Goal: Task Accomplishment & Management: Use online tool/utility

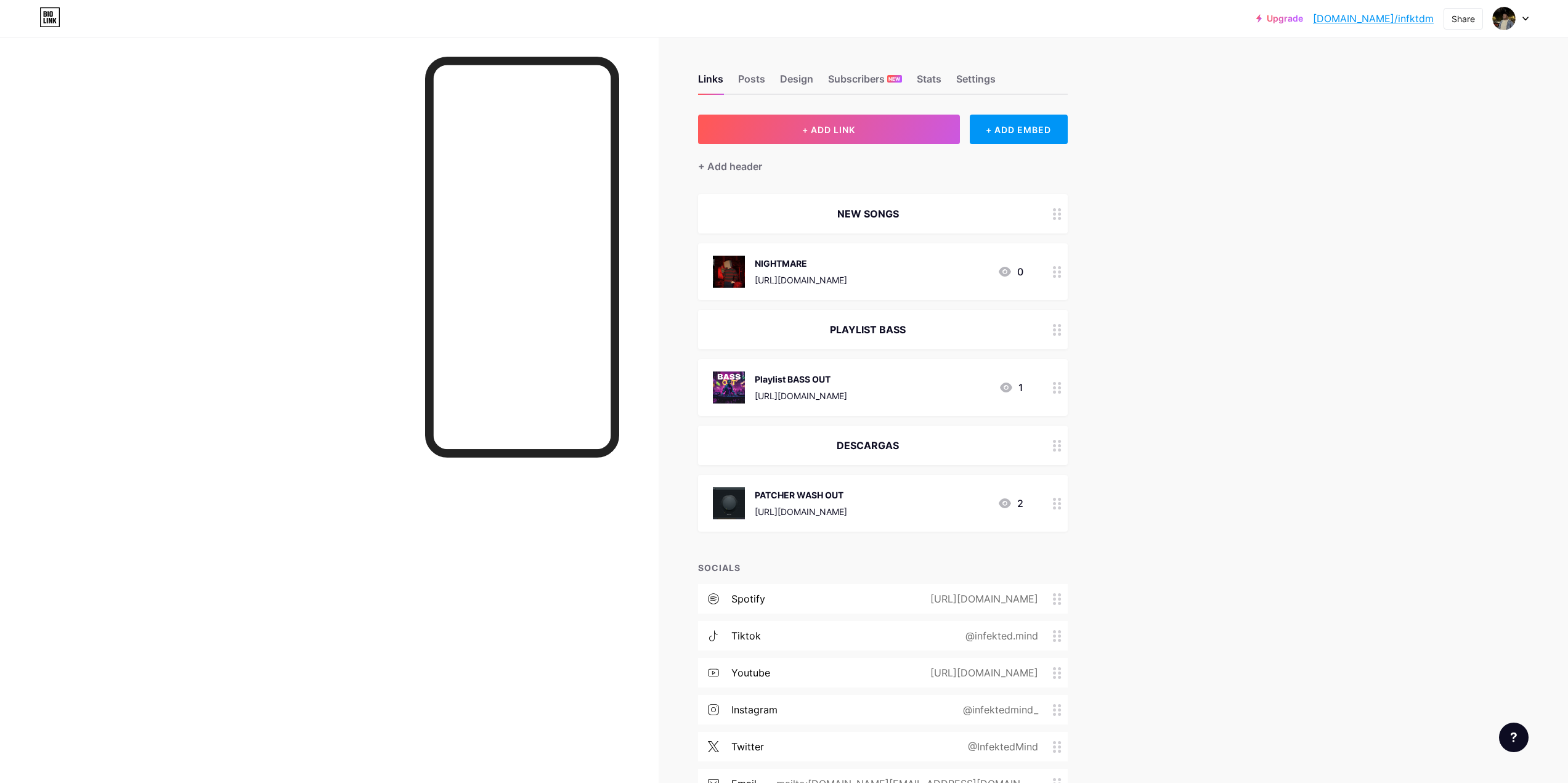
click at [812, 261] on div "NIGHTMARE" at bounding box center [800, 263] width 92 height 13
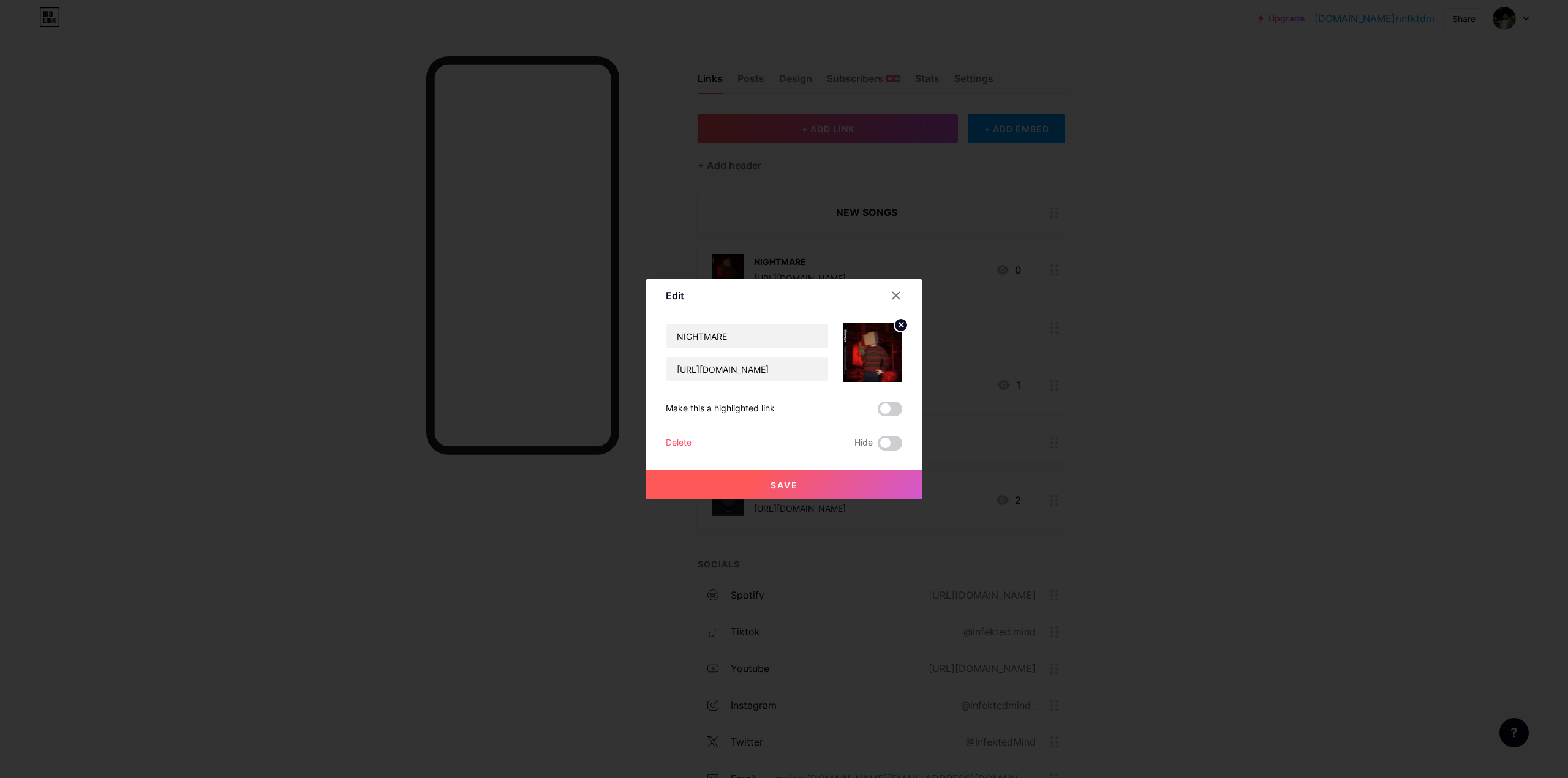
click at [900, 325] on circle at bounding box center [900, 325] width 14 height 14
drag, startPoint x: 743, startPoint y: 340, endPoint x: 632, endPoint y: 316, distance: 113.6
click at [632, 316] on div "Edit Content YouTube Play YouTube video without leaving your page. ADD Vimeo Pl…" at bounding box center [784, 389] width 1568 height 778
type input "Chain Hang Low"
click at [748, 378] on input "[URL][DOMAIN_NAME]" at bounding box center [747, 369] width 162 height 24
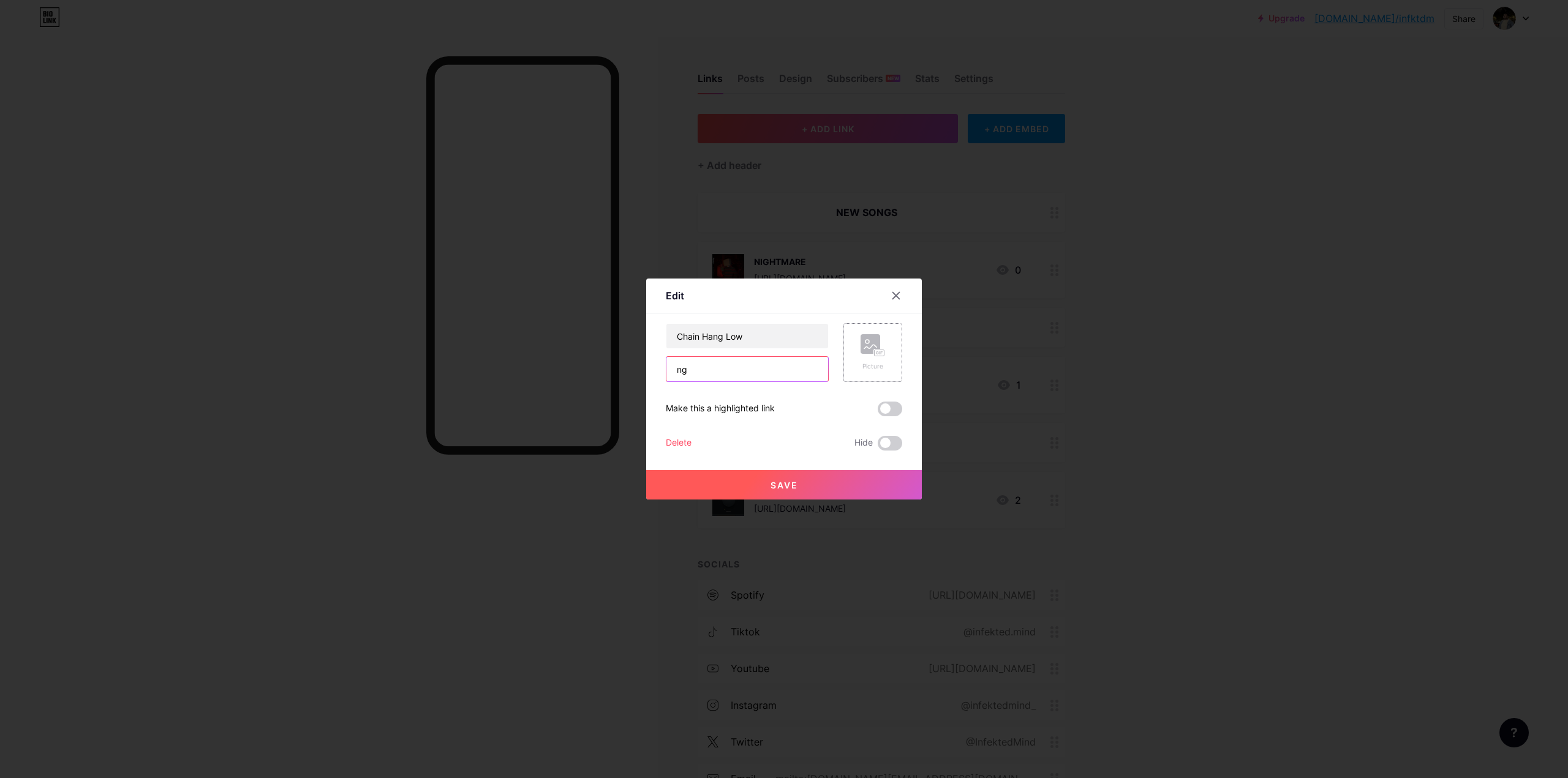
type input "g"
paste input "[URL][DOMAIN_NAME]"
type input "[URL][DOMAIN_NAME]"
click at [874, 366] on div "Picture" at bounding box center [873, 366] width 24 height 9
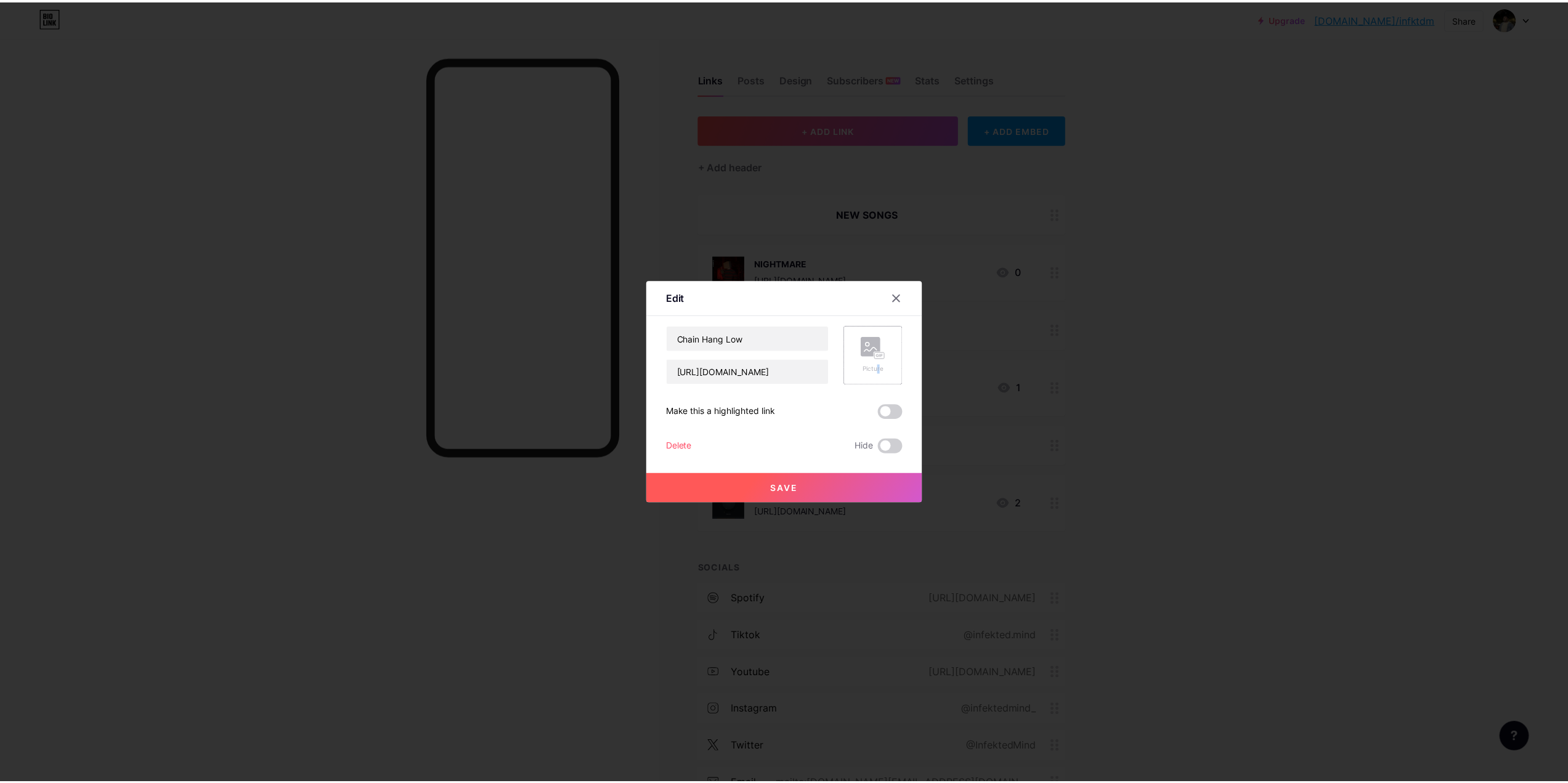
scroll to position [0, 0]
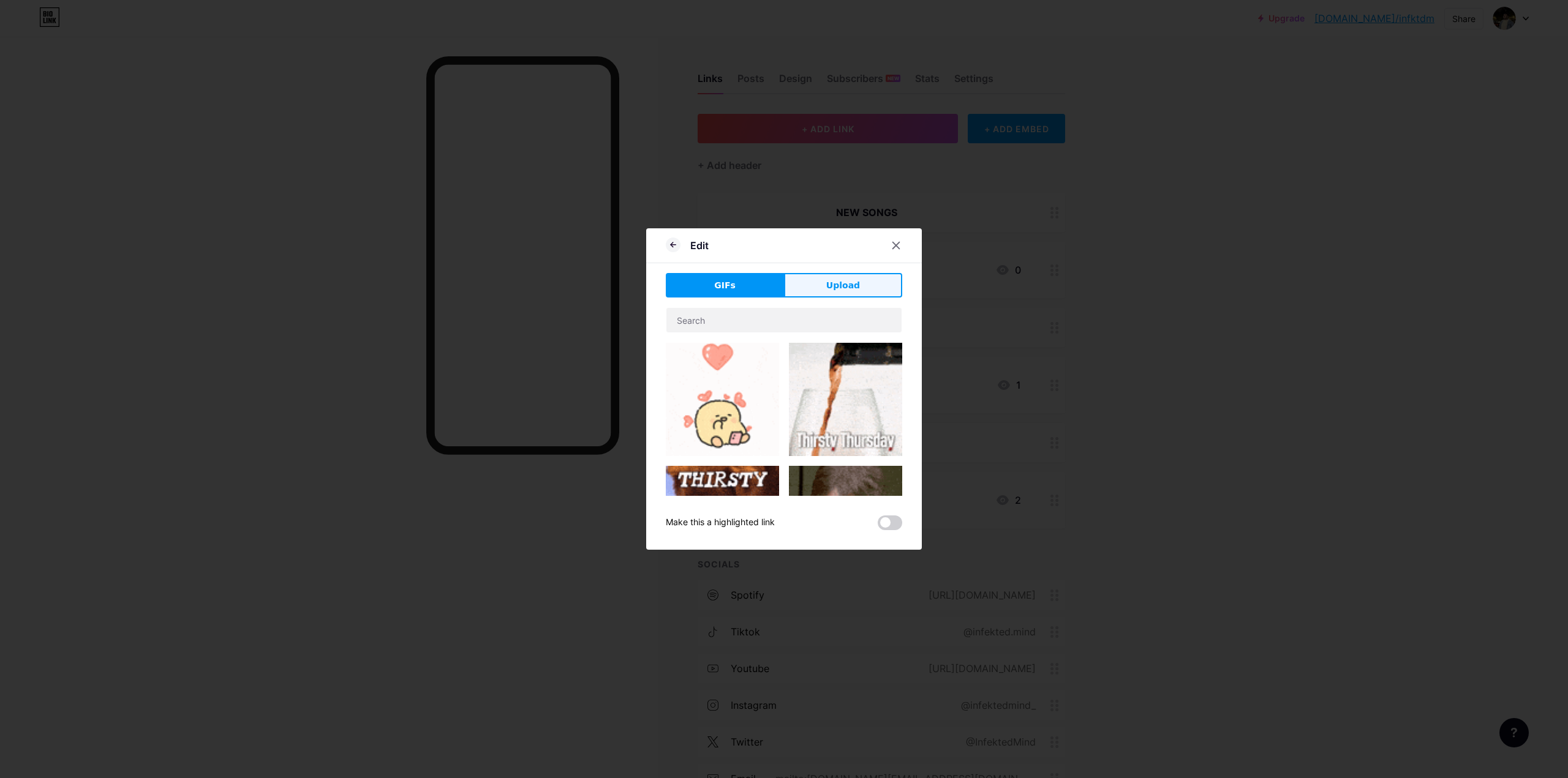
click at [849, 292] on button "Upload" at bounding box center [843, 285] width 118 height 24
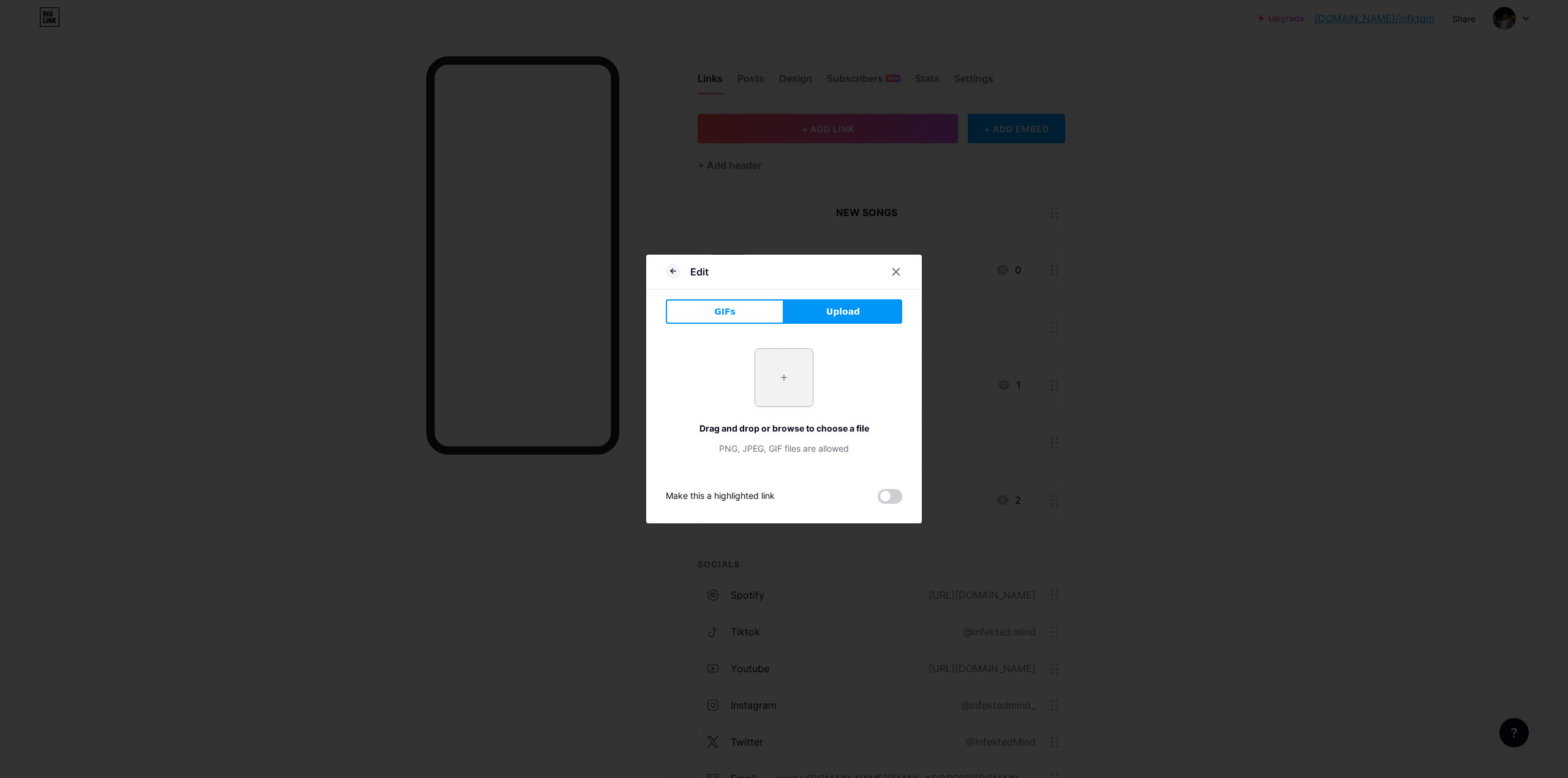
click at [782, 348] on div "+" at bounding box center [784, 377] width 59 height 59
click at [777, 391] on input "file" at bounding box center [783, 377] width 58 height 58
type input "C:\fakepath\CHAIN HANG LOW.png"
click at [666, 274] on icon at bounding box center [673, 272] width 15 height 15
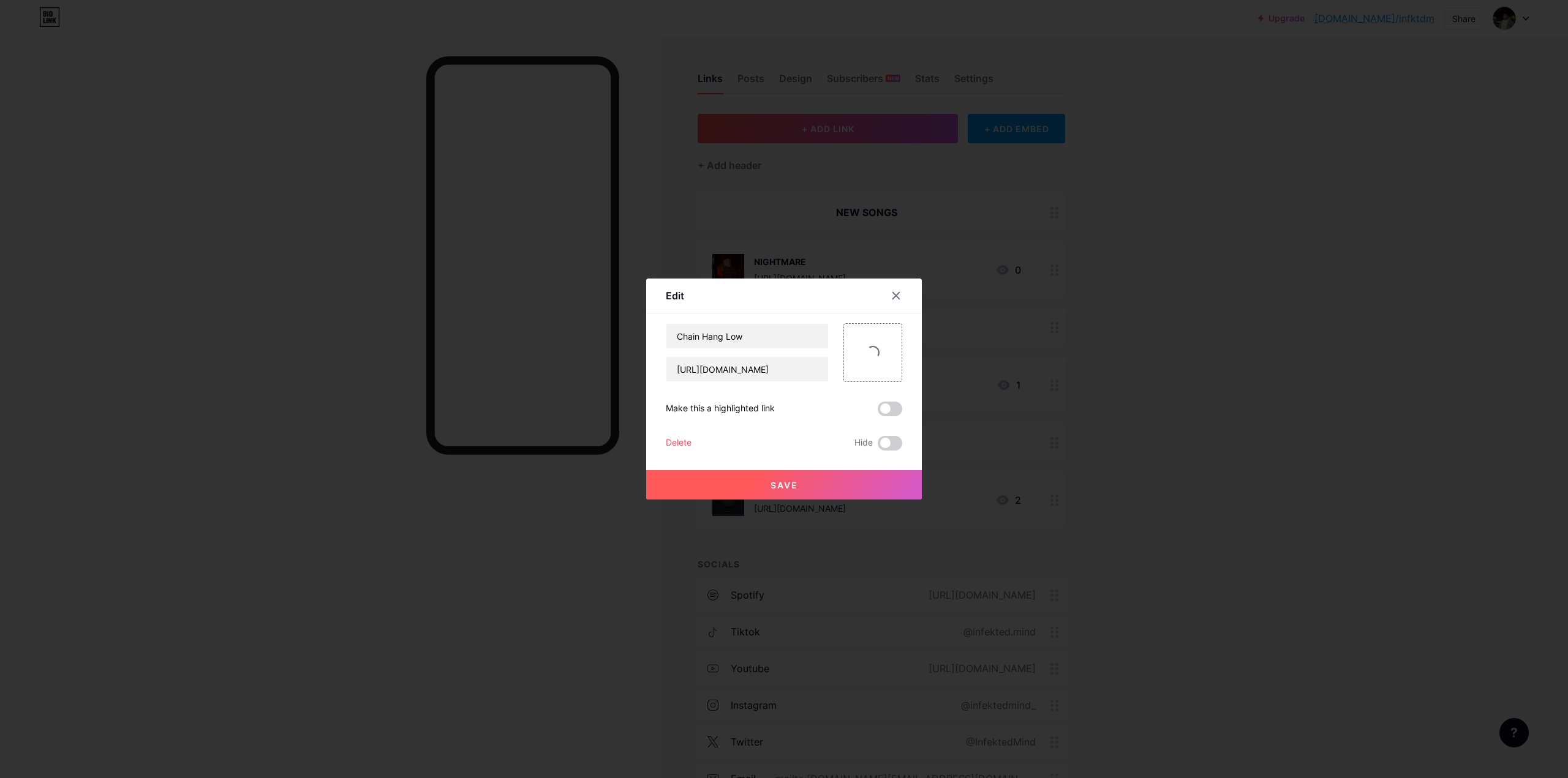
click at [840, 490] on button "Save" at bounding box center [783, 485] width 276 height 29
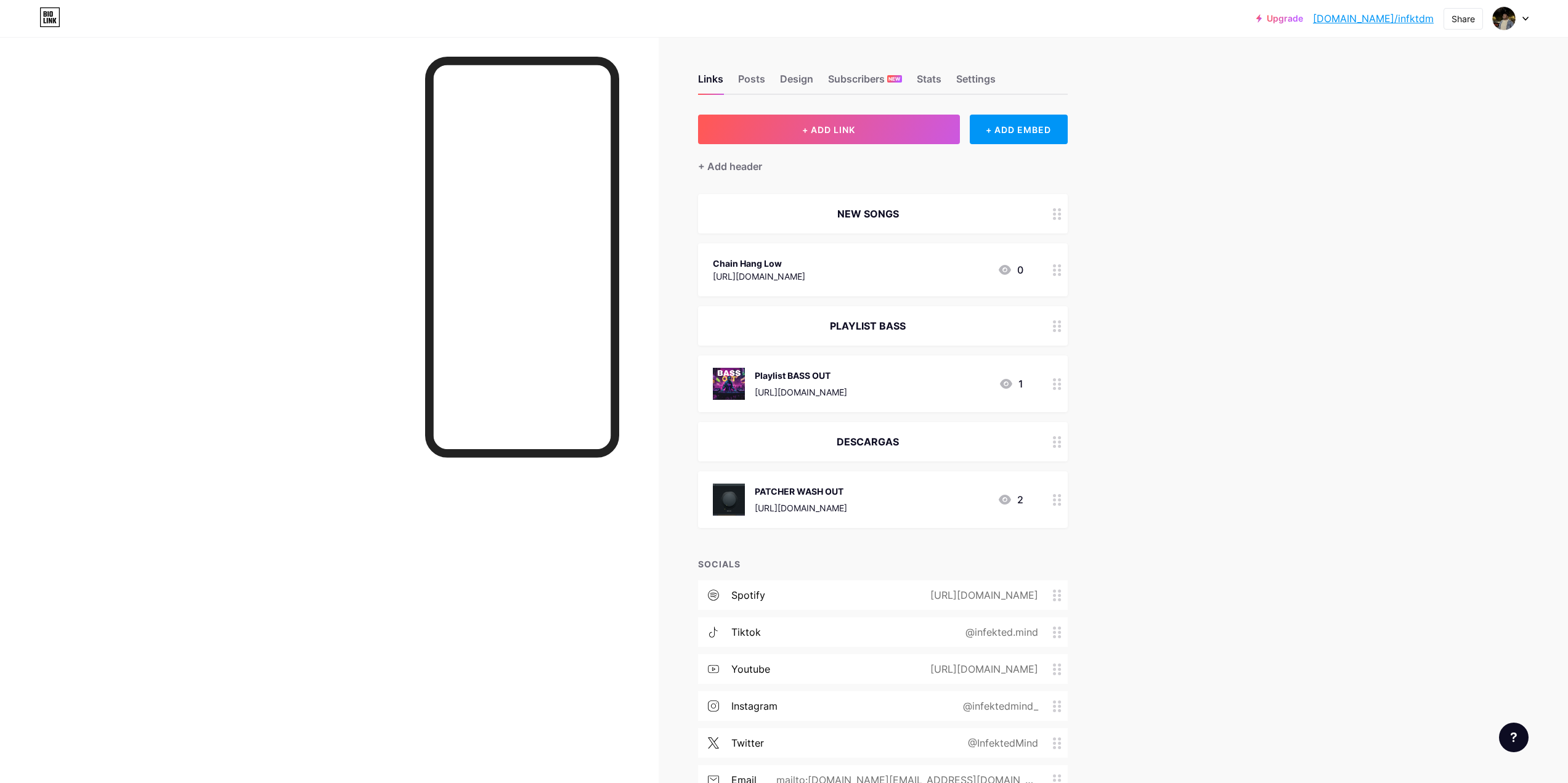
click at [912, 286] on div "Chain Hang Low [URL][DOMAIN_NAME] 0" at bounding box center [883, 269] width 370 height 53
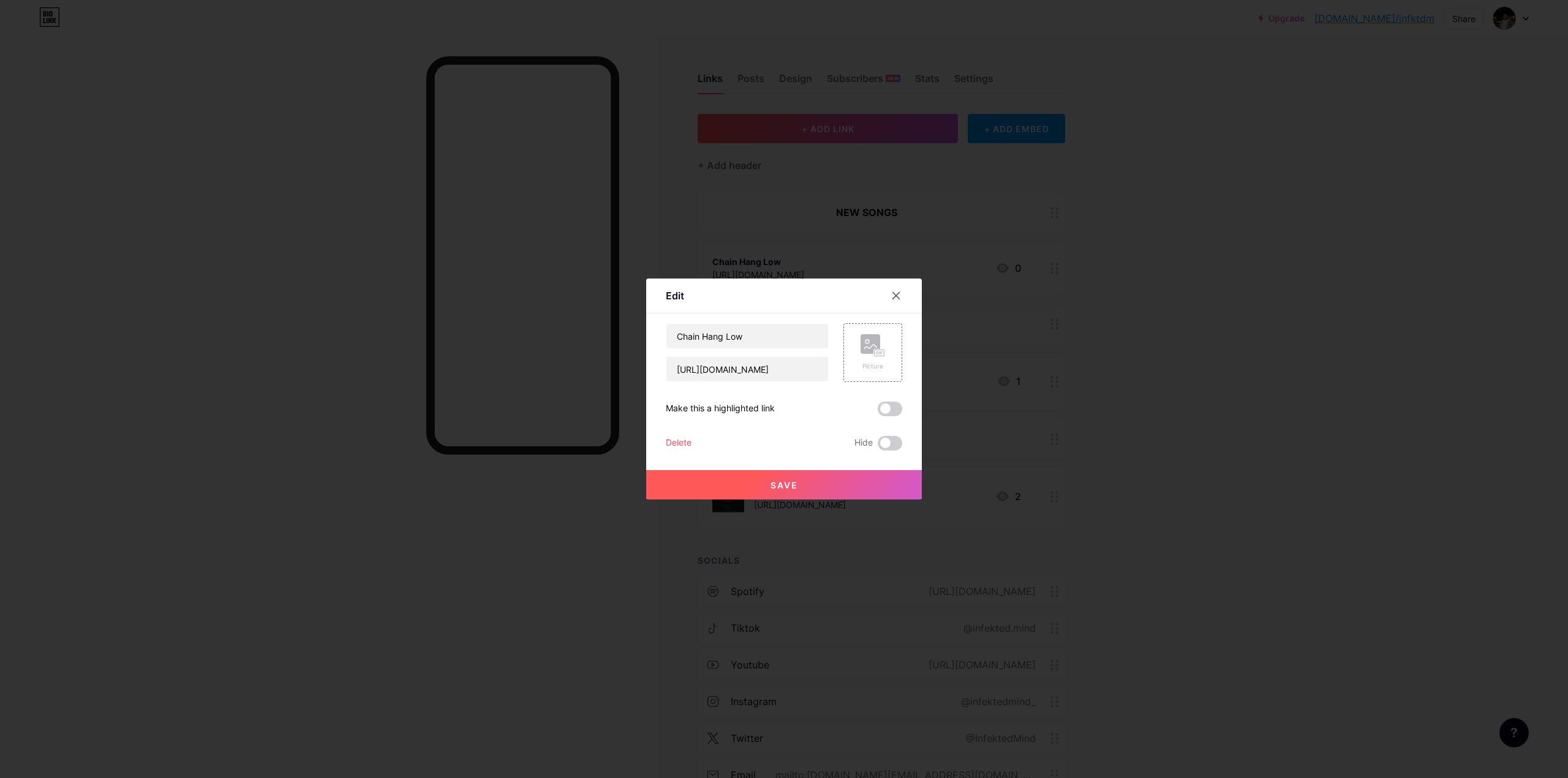
click at [1169, 232] on div at bounding box center [784, 389] width 1568 height 778
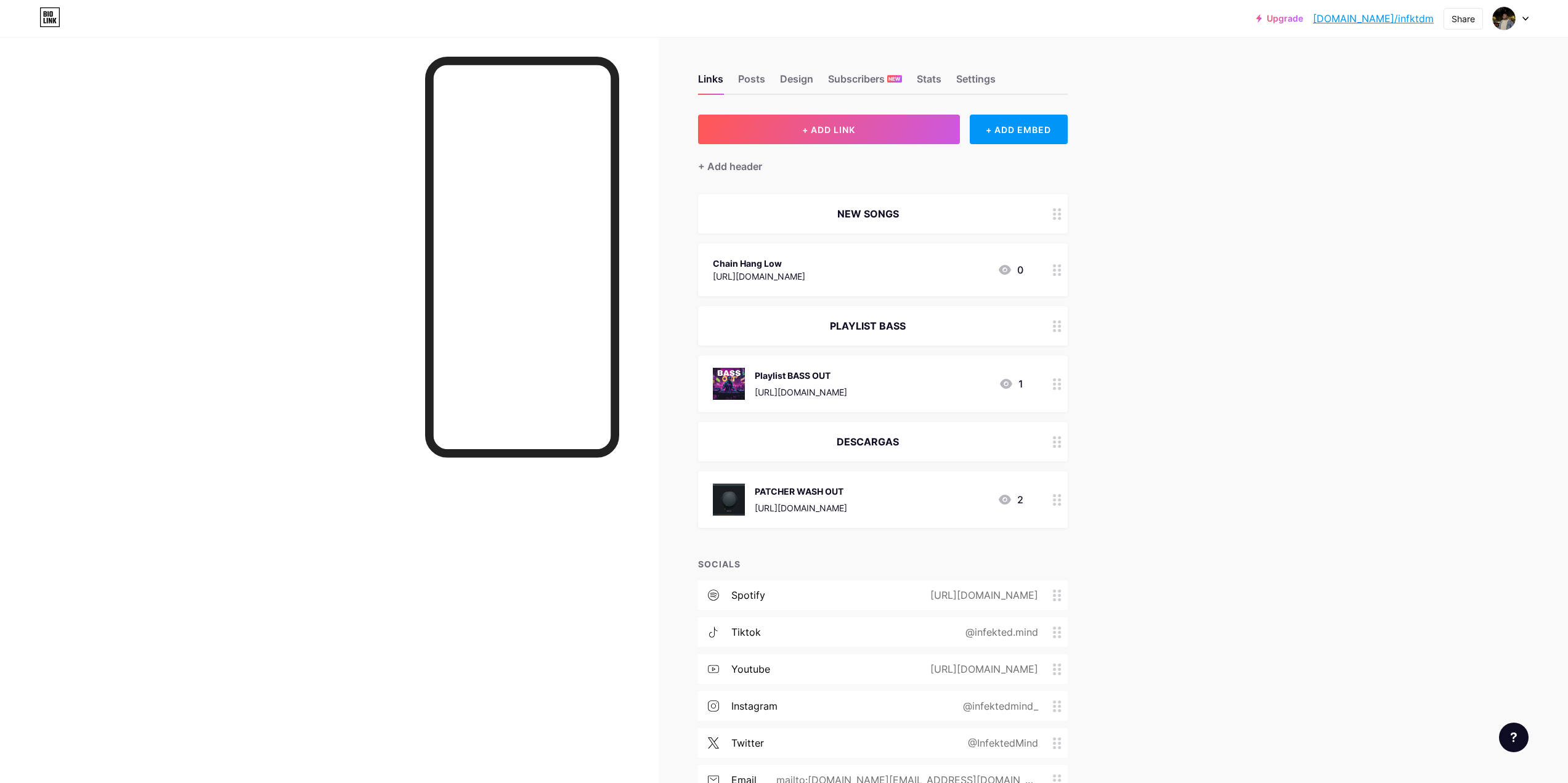
click at [947, 261] on div "Chain Hang Low [URL][DOMAIN_NAME] 0" at bounding box center [867, 269] width 310 height 29
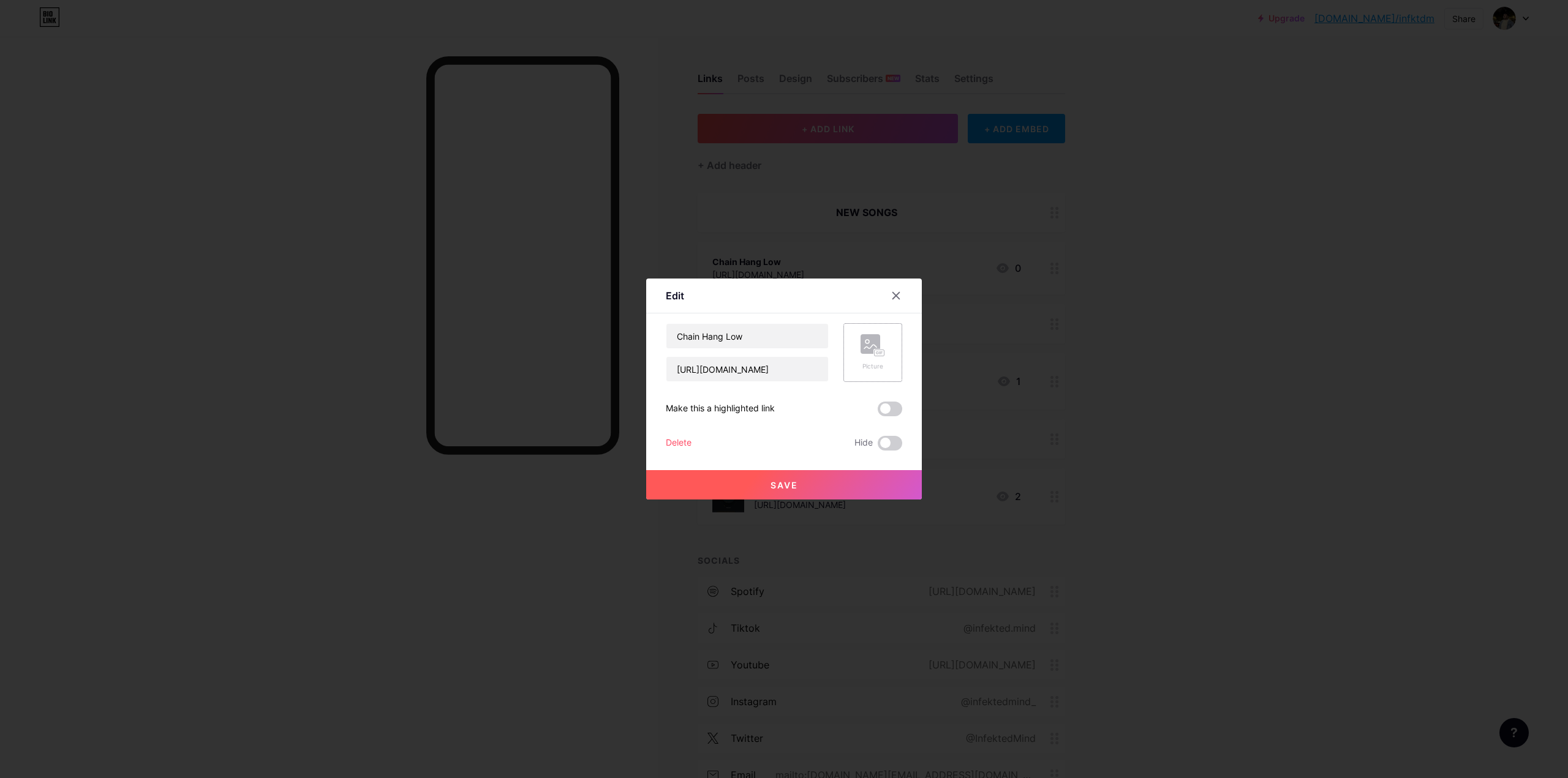
click at [855, 335] on div "Picture" at bounding box center [873, 353] width 59 height 59
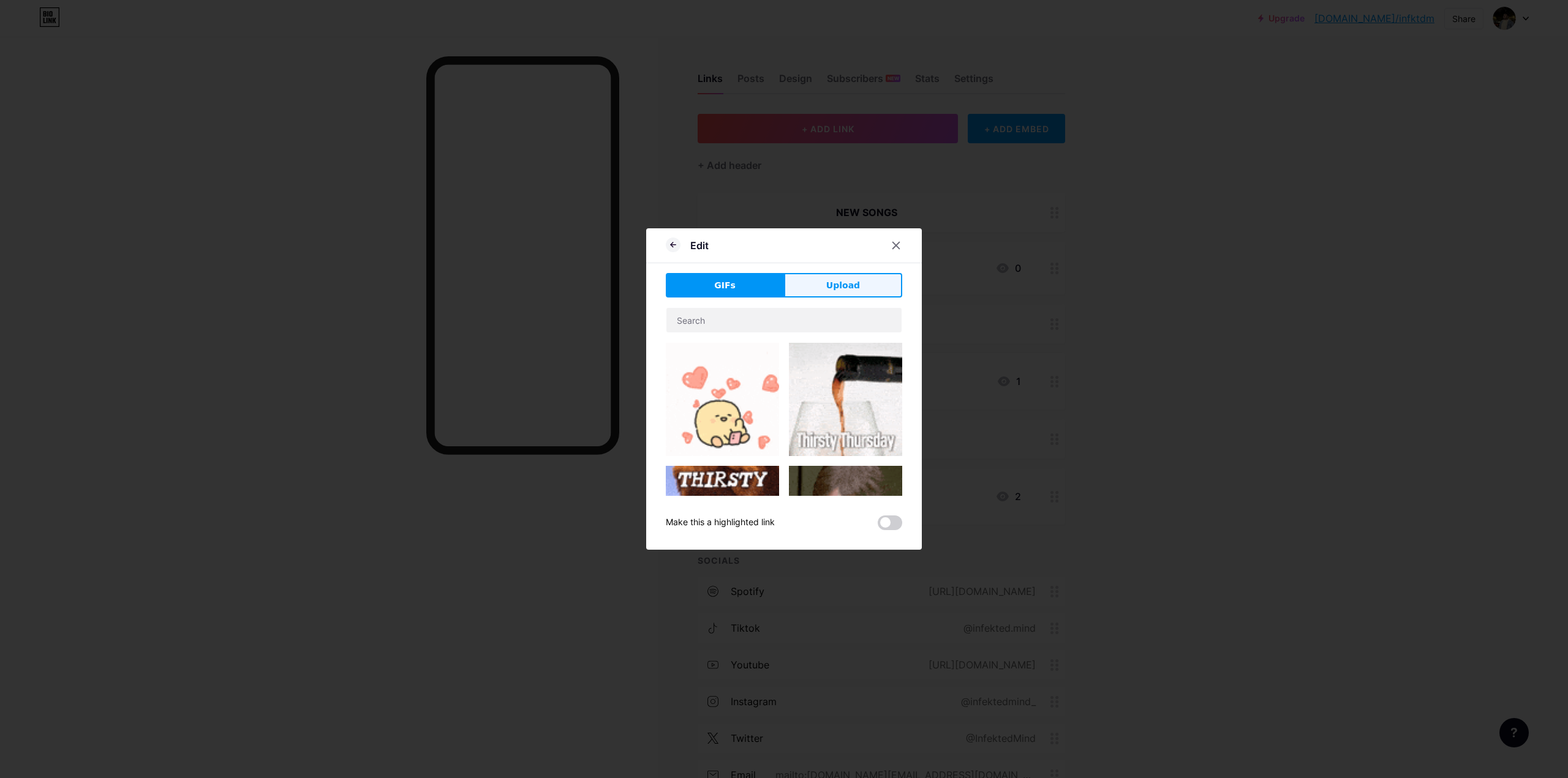
click at [860, 282] on button "Upload" at bounding box center [843, 285] width 118 height 24
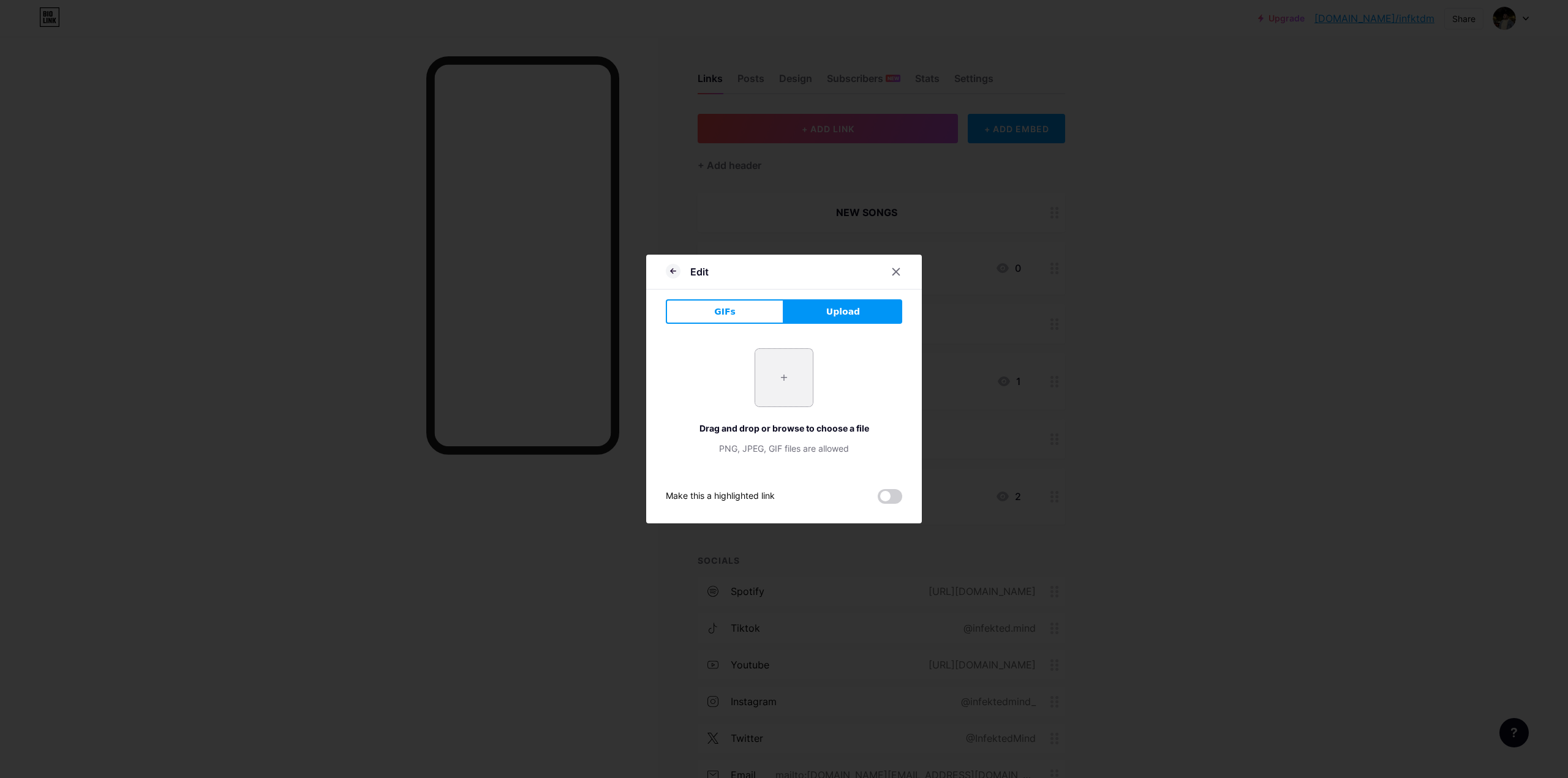
click at [777, 364] on input "file" at bounding box center [783, 377] width 58 height 58
type input "C:\fakepath\CHAIN HANG LOW.png"
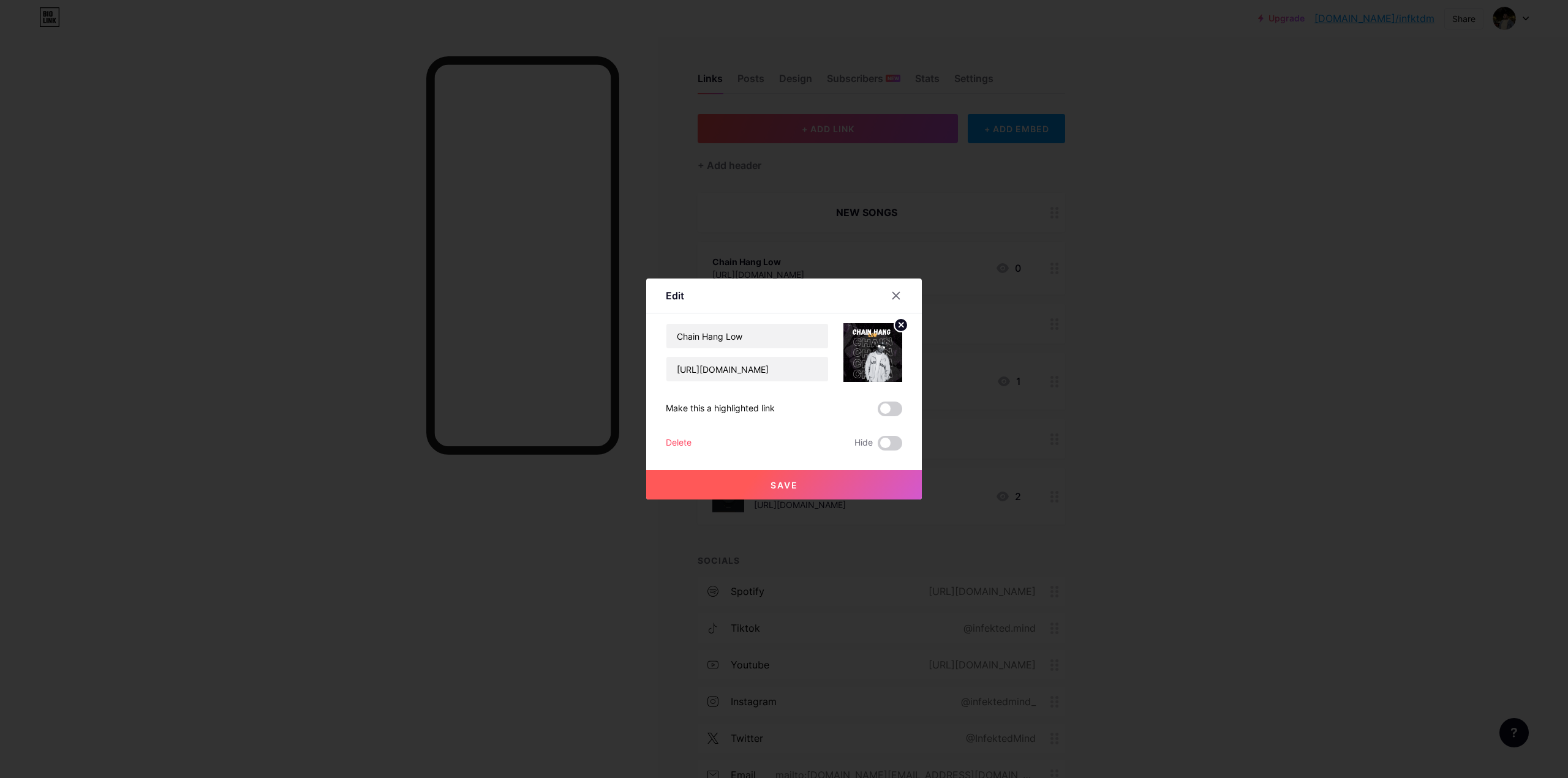
click at [818, 498] on button "Save" at bounding box center [783, 485] width 276 height 29
